Goal: Communication & Community: Answer question/provide support

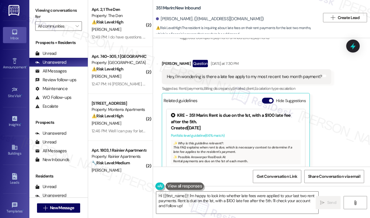
scroll to position [150, 0]
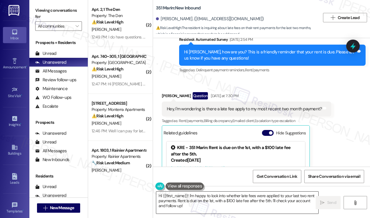
click at [210, 206] on textarea "Hi {{first_name}}! I'm happy to look into whether late fees were applied to you…" at bounding box center [237, 203] width 162 height 22
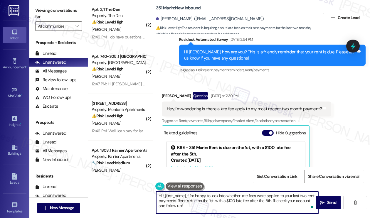
drag, startPoint x: 206, startPoint y: 207, endPoint x: 189, endPoint y: 192, distance: 22.0
click at [189, 192] on textarea "Hi {{first_name}}! I'm happy to look into whether late fees were applied to you…" at bounding box center [237, 203] width 162 height 22
paste textarea "that there was a $100 late fee assessed to their resident account during the mo…"
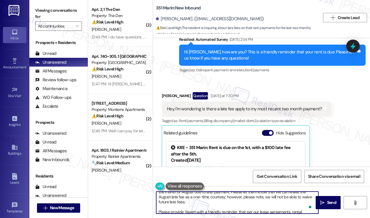
scroll to position [0, 0]
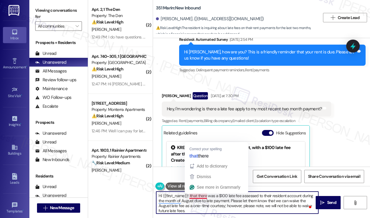
click at [205, 197] on textarea "Hi {{first_name}}! Ithat there was a $100 late fee assessed to their resident a…" at bounding box center [237, 203] width 162 height 22
drag, startPoint x: 208, startPoint y: 196, endPoint x: 189, endPoint y: 197, distance: 19.4
click at [189, 197] on textarea "Hi {{first_name}}! Ithat there was a $100 late fee assessed to their resident a…" at bounding box center [237, 203] width 162 height 22
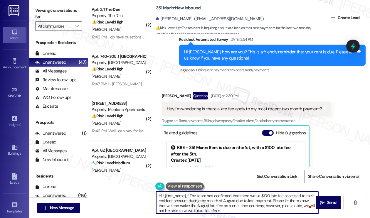
click at [305, 195] on textarea "Hi {{first_name}}! The team has confirmed that there was a $100 late fee assess…" at bounding box center [237, 203] width 162 height 22
click at [165, 199] on textarea "Hi {{first_name}}! The team has confirmed that there was a $100 late fee assess…" at bounding box center [237, 203] width 162 height 22
drag, startPoint x: 257, startPoint y: 200, endPoint x: 304, endPoint y: 199, distance: 47.2
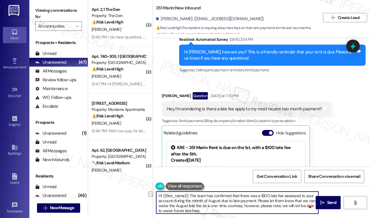
click at [304, 199] on textarea "Hi {{first_name}}! The team has confirmed that there was a $100 late fee assess…" at bounding box center [237, 203] width 162 height 22
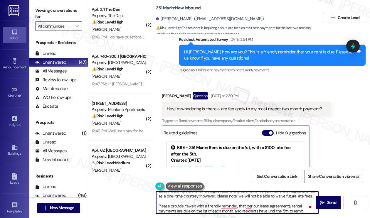
scroll to position [15, 0]
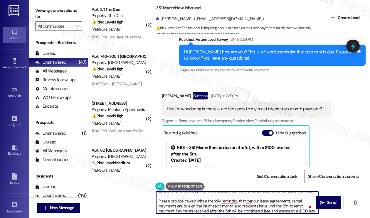
drag, startPoint x: 157, startPoint y: 201, endPoint x: 204, endPoint y: 199, distance: 46.4
click at [204, 199] on textarea "Hi {{first_name}}! The team has confirmed that there was a $100 late fee assess…" at bounding box center [237, 203] width 162 height 22
click at [218, 201] on textarea "Hi {{first_name}}! The team has confirmed that there was a $100 late fee assess…" at bounding box center [237, 203] width 162 height 22
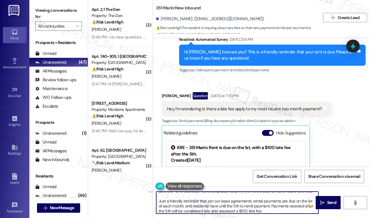
click at [218, 203] on textarea "Hi {{first_name}}! The team has confirmed that there was a $100 late fee assess…" at bounding box center [237, 203] width 162 height 22
click at [204, 207] on textarea "Hi {{first_name}}! The team has confirmed that there was a $100 late fee assess…" at bounding box center [237, 203] width 162 height 22
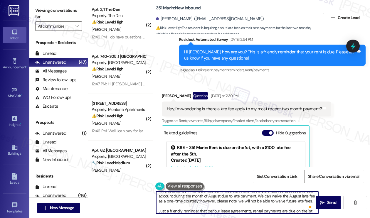
scroll to position [10, 0]
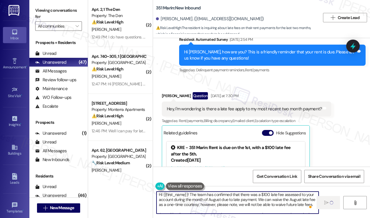
type textarea "Hi {{first_name}}! The team has confirmed that there was a $100 late fee assess…"
